Goal: Information Seeking & Learning: Learn about a topic

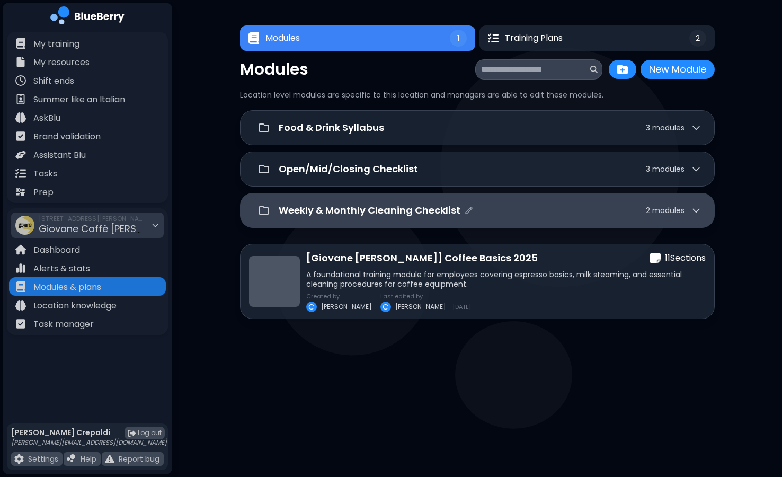
click at [634, 209] on div "Weekly & Monthly Cleaning Checklist 2 module s" at bounding box center [490, 210] width 423 height 15
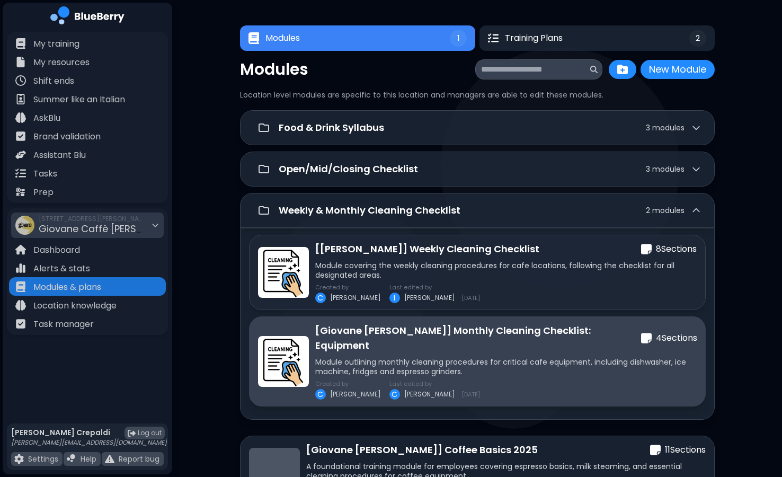
click at [622, 323] on div "[Giovane [PERSON_NAME]] Monthly Cleaning Checklist: Equipment 4 Section s" at bounding box center [506, 338] width 382 height 30
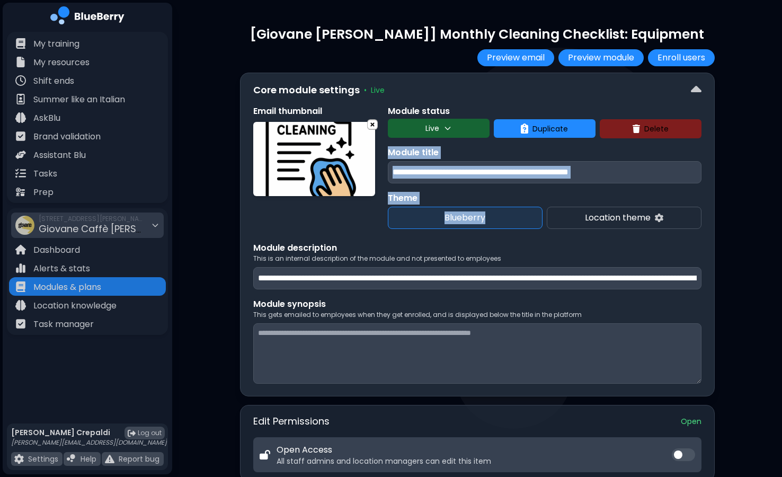
drag, startPoint x: 781, startPoint y: 134, endPoint x: 782, endPoint y: 226, distance: 92.2
click at [782, 226] on div "**********" at bounding box center [477, 464] width 610 height 929
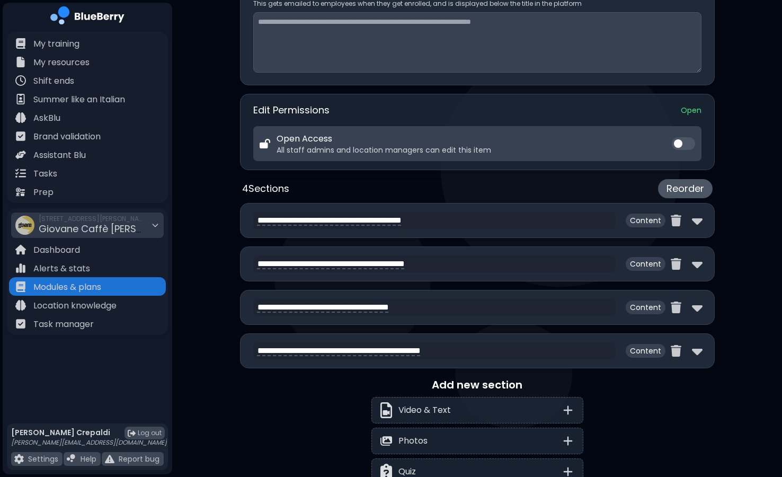
scroll to position [316, 0]
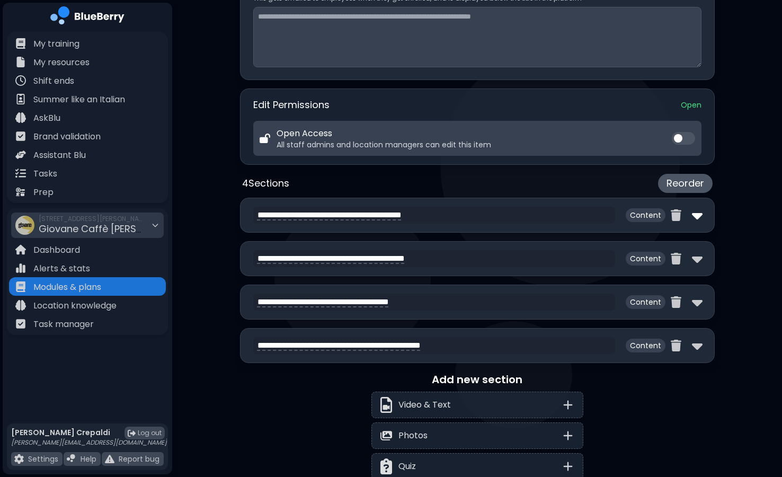
click at [698, 218] on img at bounding box center [697, 215] width 11 height 17
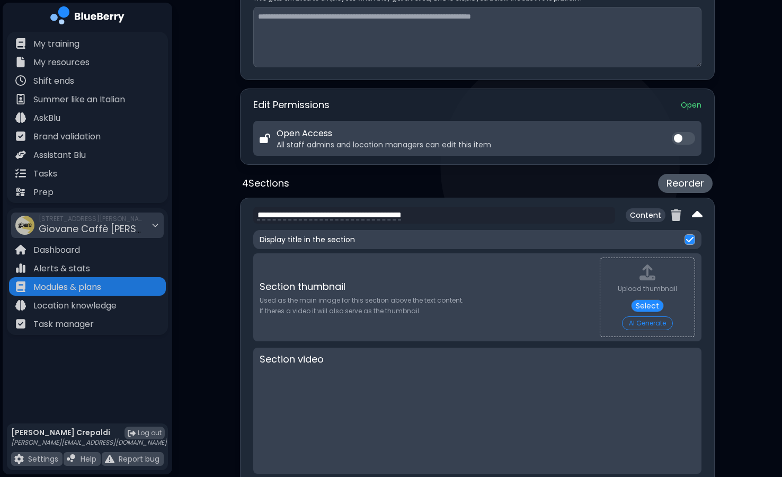
scroll to position [0, 0]
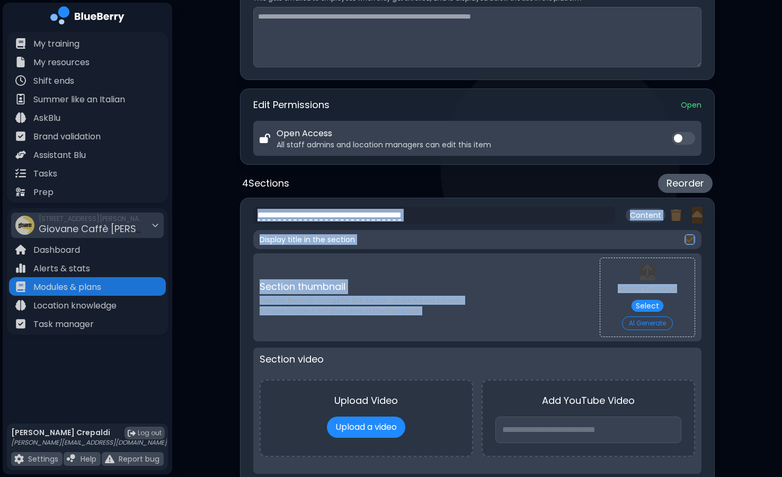
drag, startPoint x: 782, startPoint y: 180, endPoint x: 785, endPoint y: 317, distance: 137.3
click at [782, 317] on html "**********" at bounding box center [391, 410] width 782 height 1453
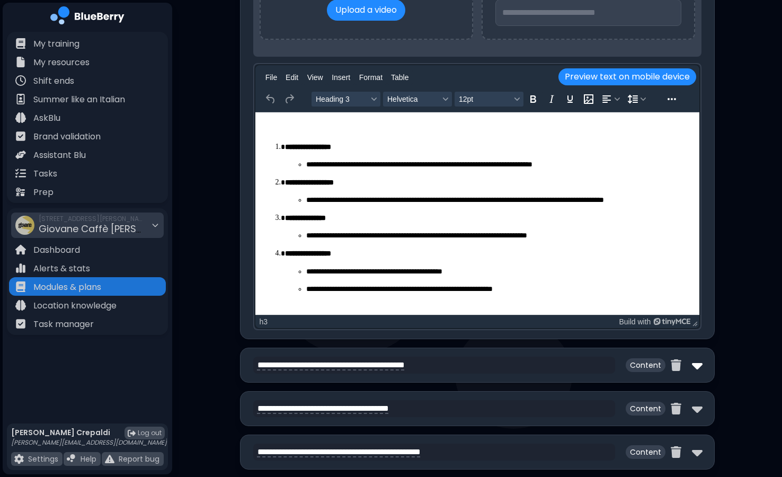
click at [696, 373] on img at bounding box center [697, 365] width 11 height 17
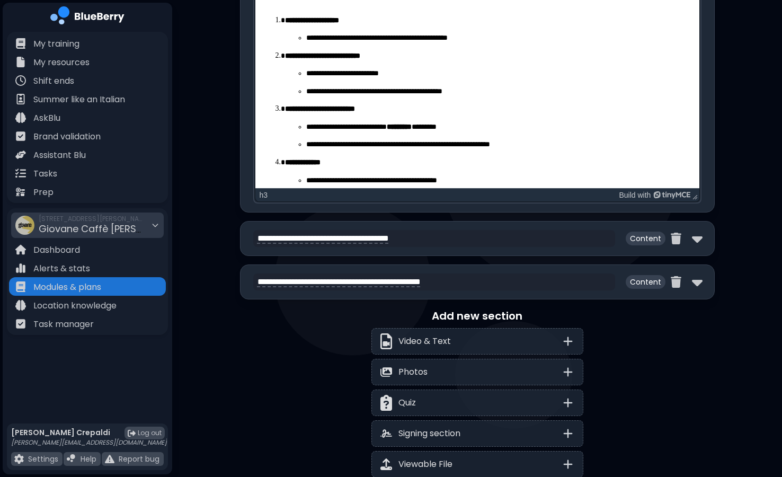
scroll to position [1438, 0]
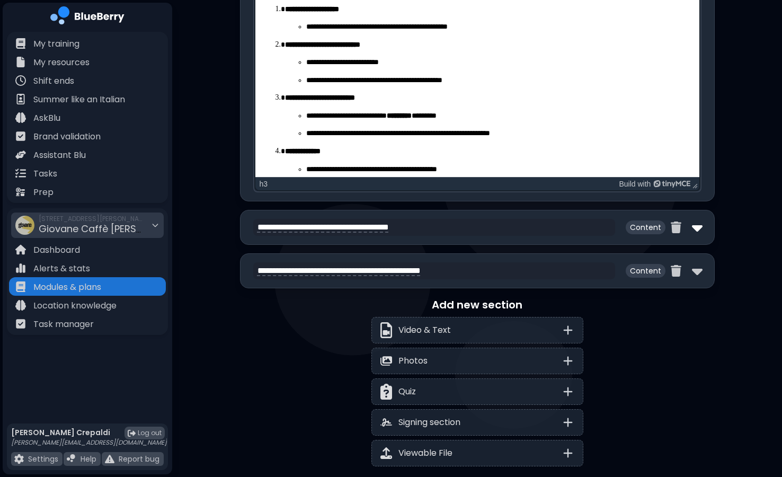
click at [693, 226] on img at bounding box center [697, 227] width 11 height 17
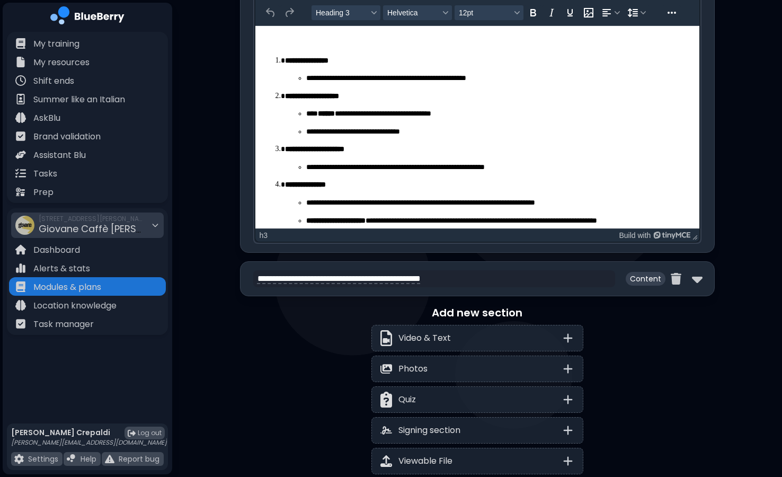
scroll to position [1964, 0]
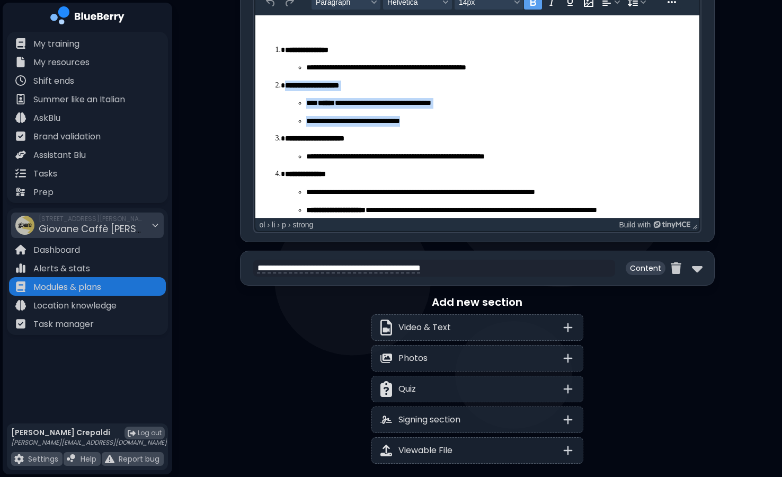
drag, startPoint x: 416, startPoint y: 121, endPoint x: 270, endPoint y: 82, distance: 151.3
click at [270, 82] on ol "**********" at bounding box center [476, 130] width 427 height 170
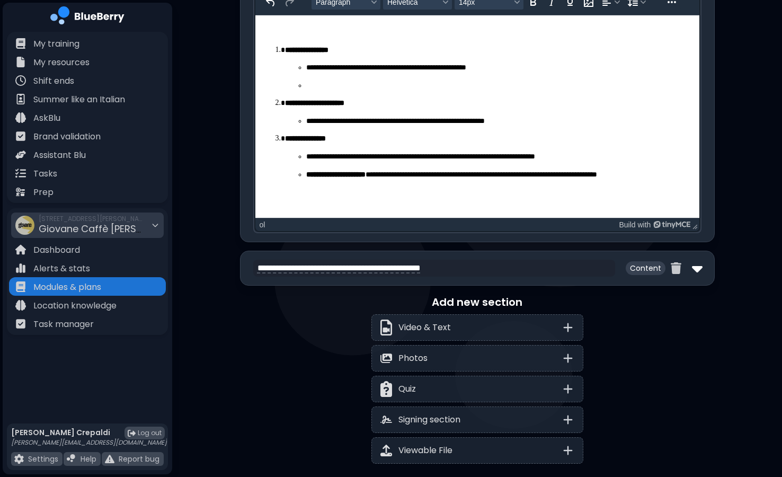
click at [695, 273] on img at bounding box center [697, 268] width 11 height 17
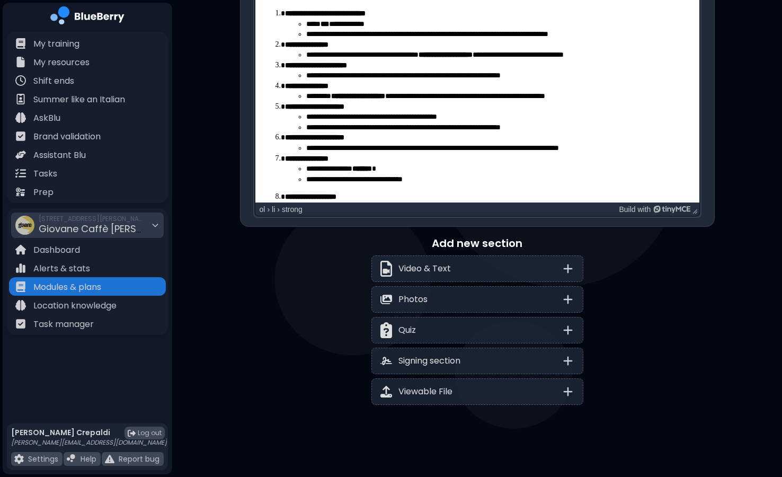
scroll to position [2046, 0]
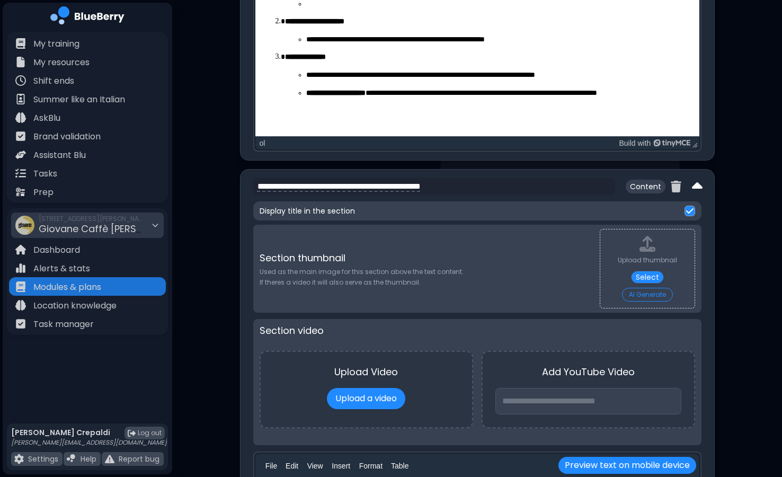
click at [698, 180] on img at bounding box center [697, 186] width 11 height 17
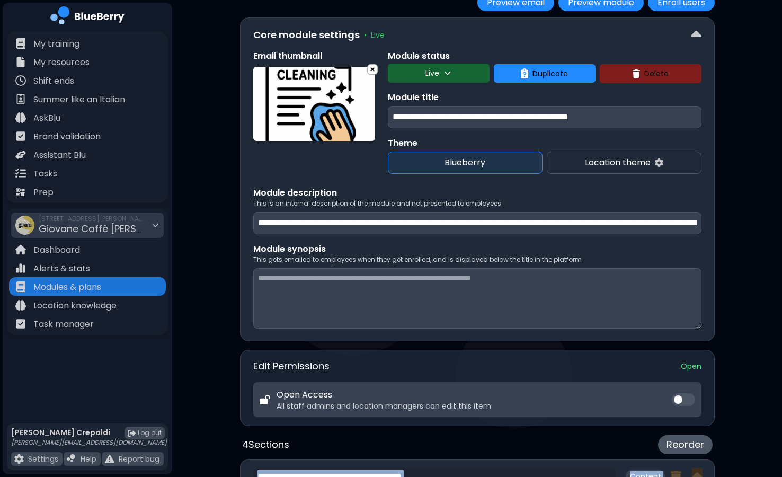
scroll to position [0, 0]
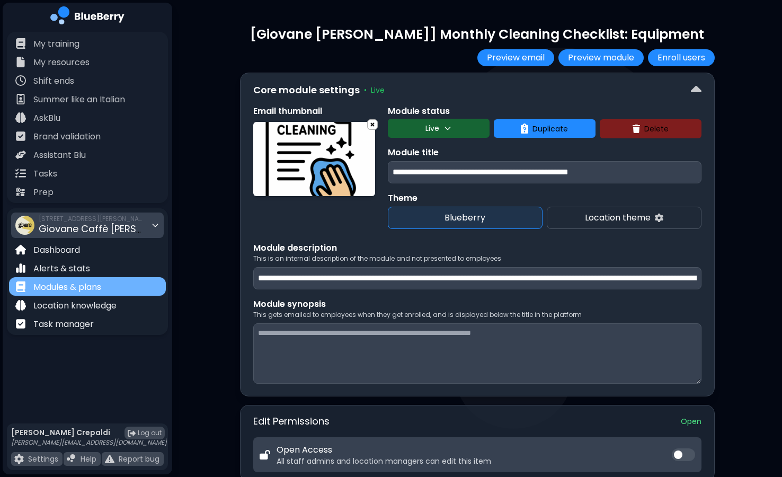
click at [128, 293] on div "Modules & plans" at bounding box center [87, 286] width 157 height 19
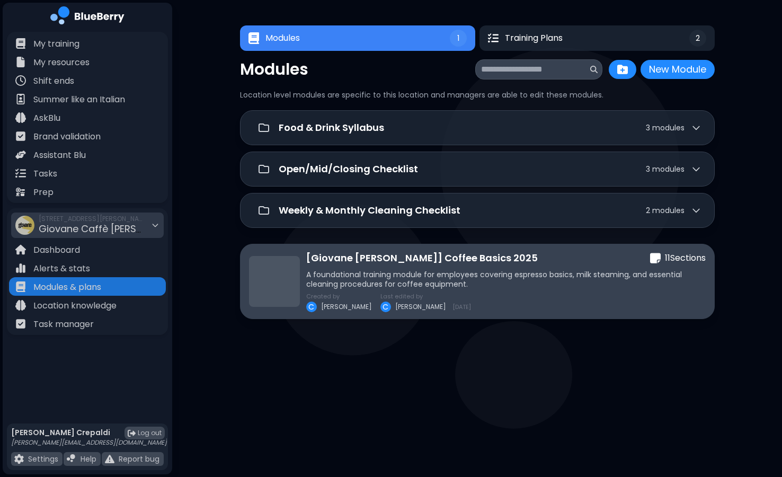
click at [478, 271] on p "A foundational training module for employees covering espresso basics, milk ste…" at bounding box center [506, 279] width 400 height 19
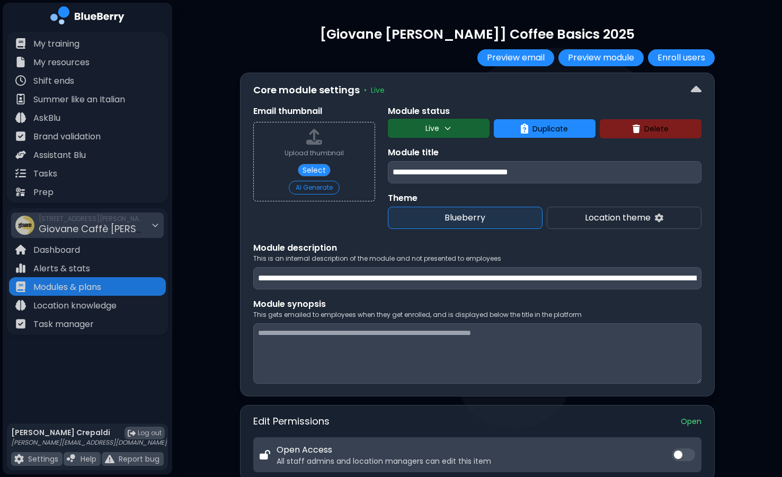
drag, startPoint x: 782, startPoint y: 77, endPoint x: 786, endPoint y: 137, distance: 60.6
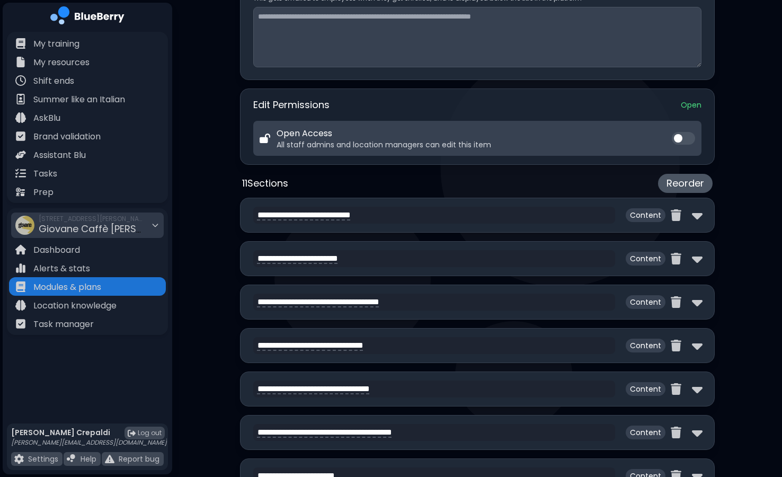
scroll to position [321, 0]
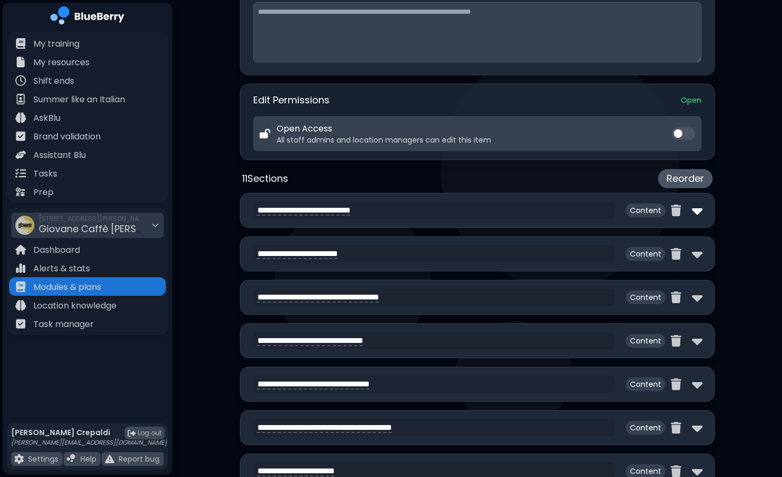
click at [696, 208] on img at bounding box center [697, 210] width 11 height 17
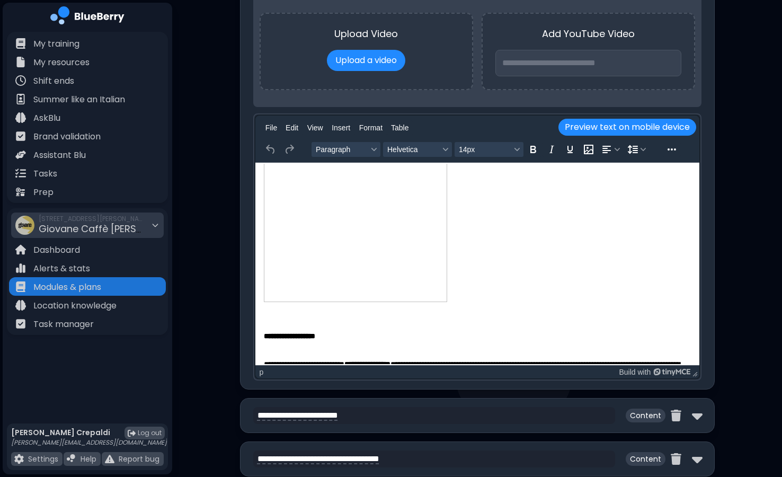
scroll to position [525, 0]
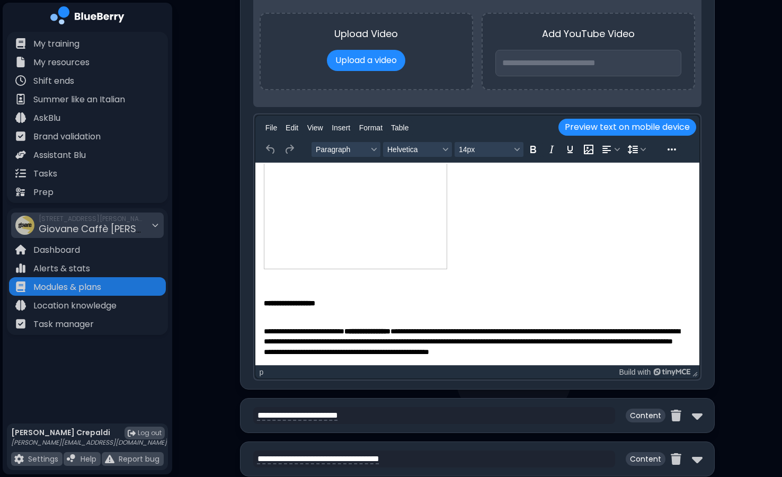
drag, startPoint x: 697, startPoint y: 204, endPoint x: 971, endPoint y: 511, distance: 411.7
click at [702, 413] on div "**********" at bounding box center [477, 415] width 475 height 35
click at [695, 414] on img at bounding box center [697, 415] width 11 height 17
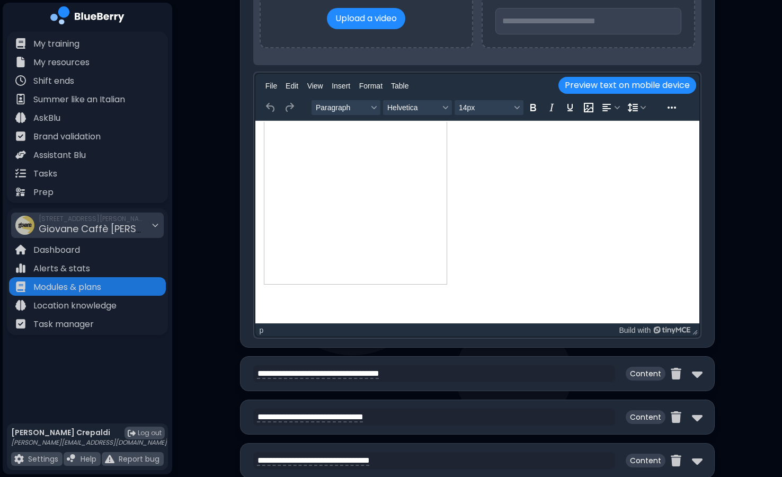
scroll to position [446, 0]
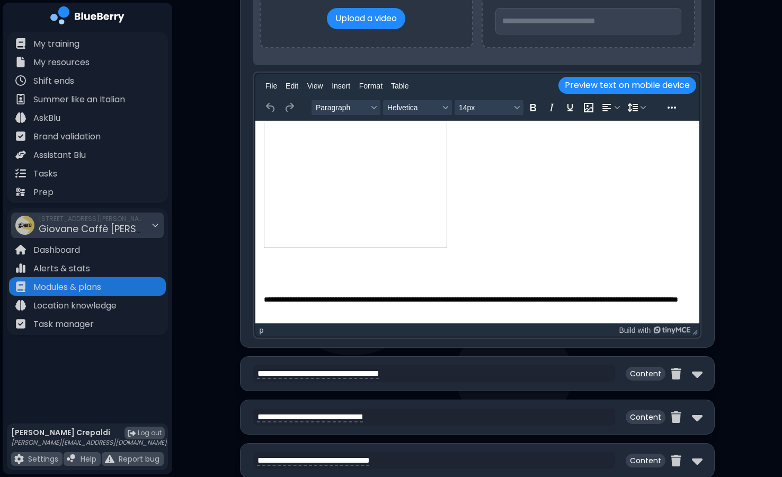
drag, startPoint x: 695, startPoint y: 161, endPoint x: 963, endPoint y: 438, distance: 385.6
click at [700, 380] on img at bounding box center [697, 373] width 11 height 17
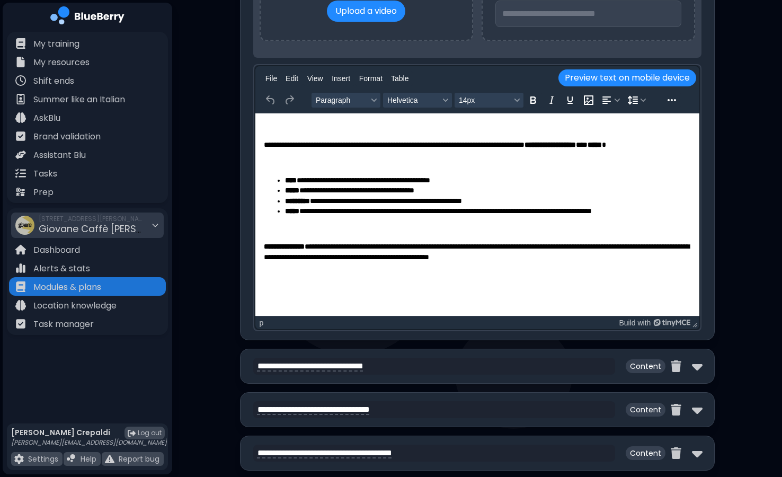
scroll to position [1941, 0]
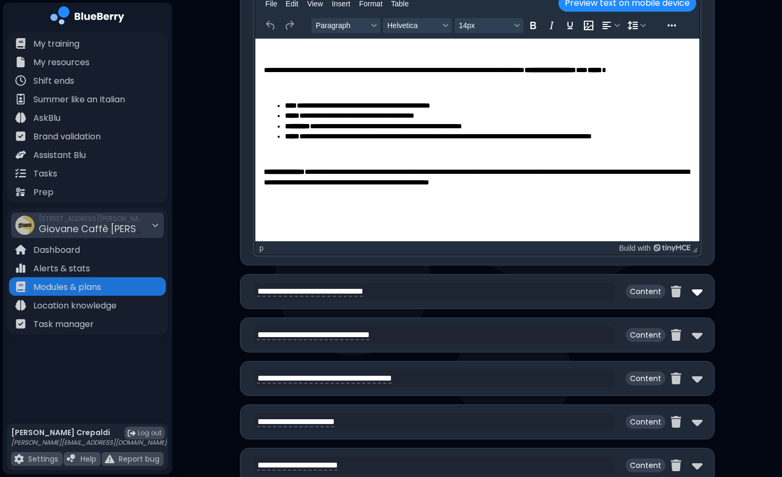
click at [697, 295] on img at bounding box center [697, 291] width 11 height 17
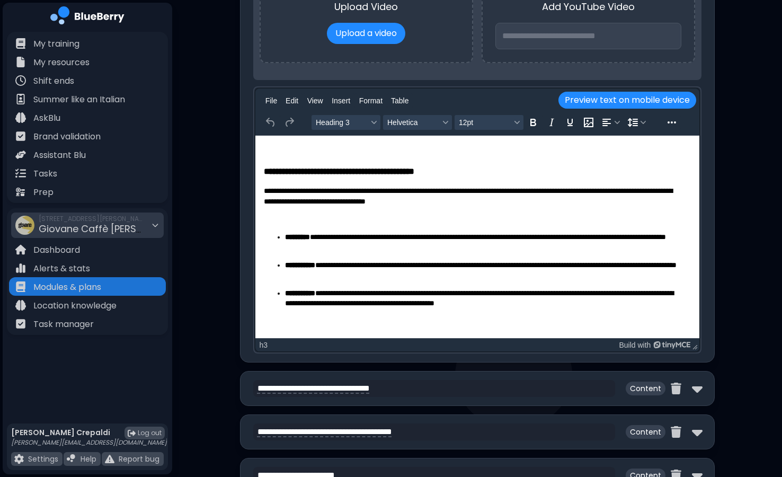
scroll to position [15, 0]
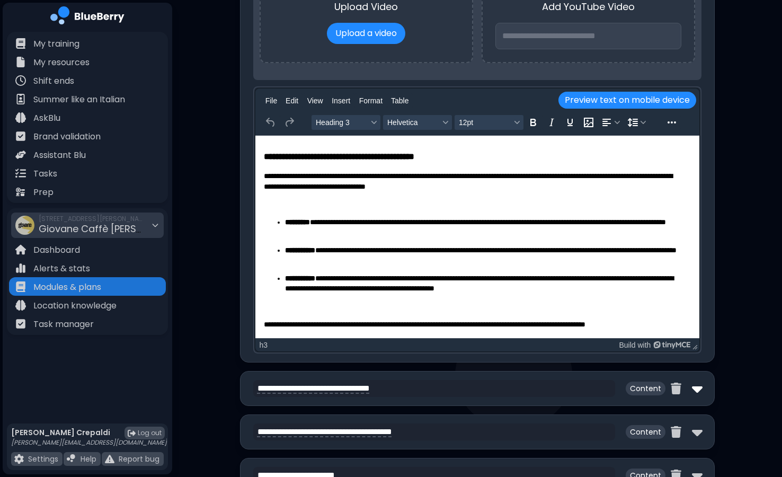
click at [699, 387] on img at bounding box center [697, 388] width 11 height 17
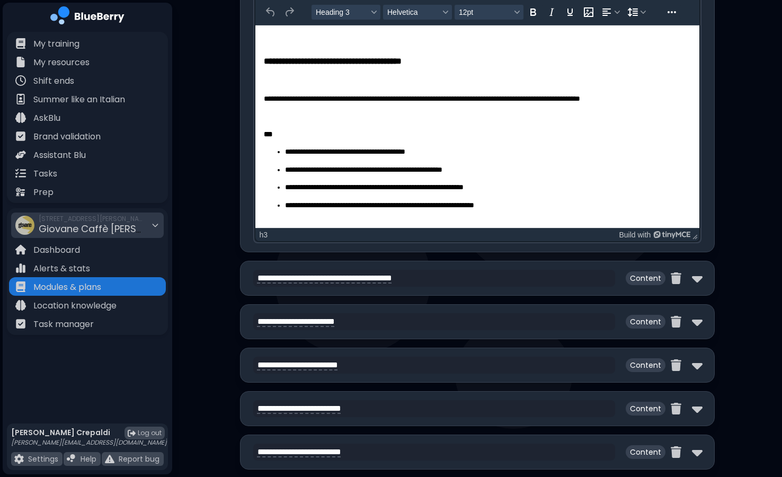
scroll to position [3101, 0]
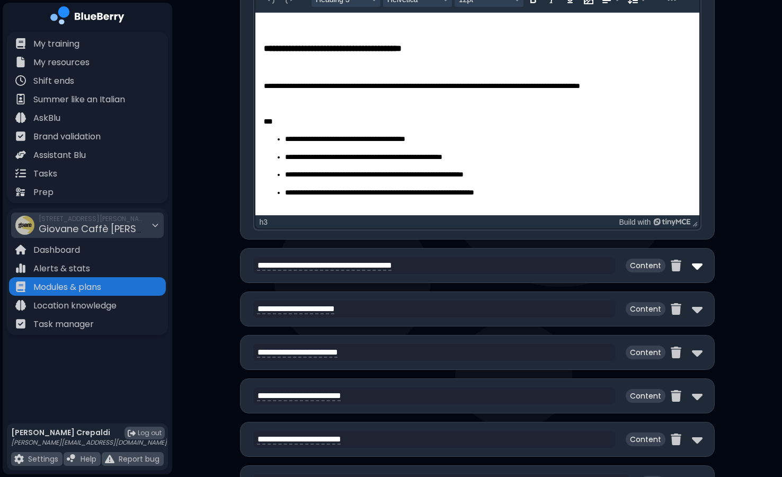
click at [696, 264] on img at bounding box center [697, 265] width 11 height 17
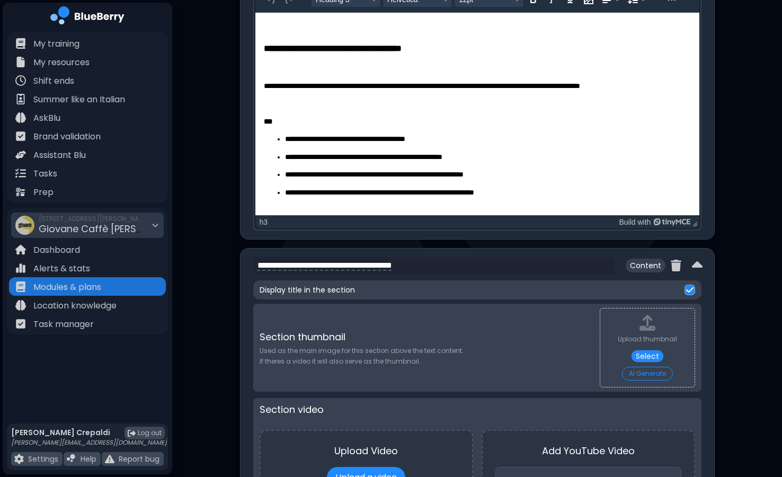
scroll to position [0, 0]
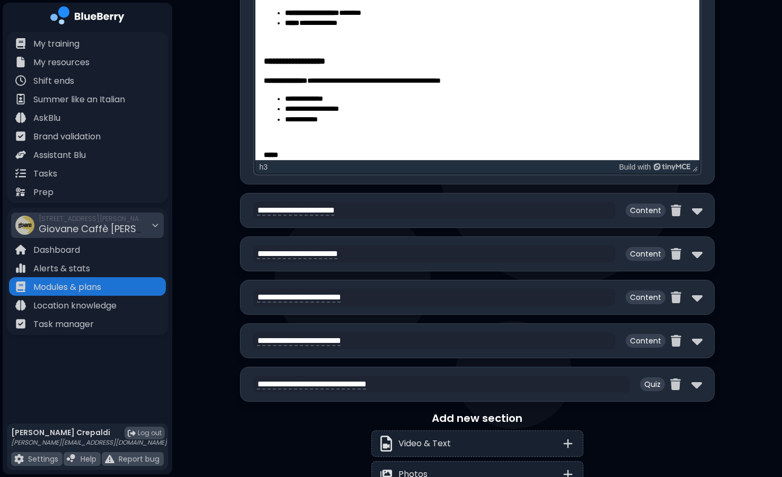
scroll to position [3718, 0]
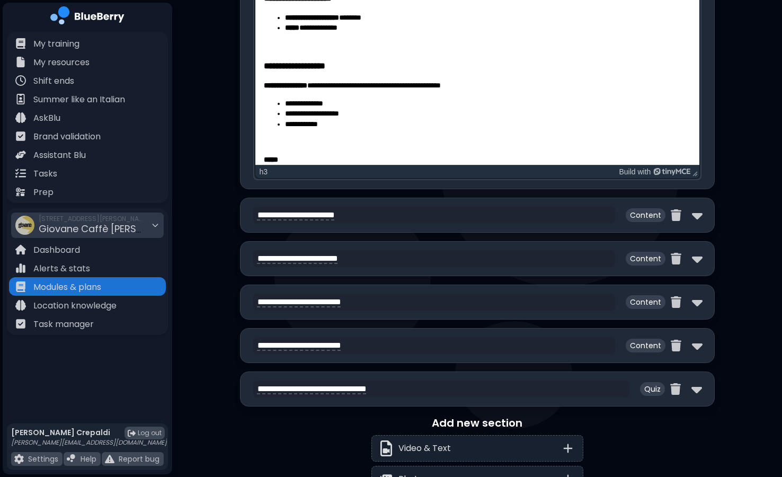
click at [690, 215] on div at bounding box center [687, 215] width 32 height 17
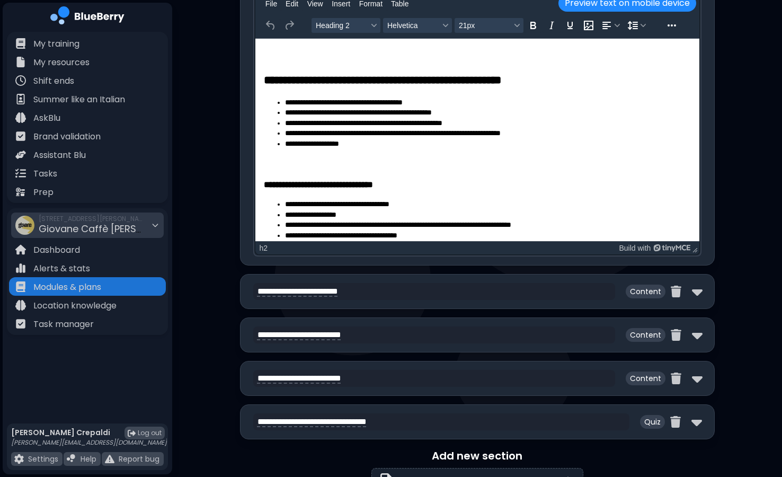
scroll to position [4258, 0]
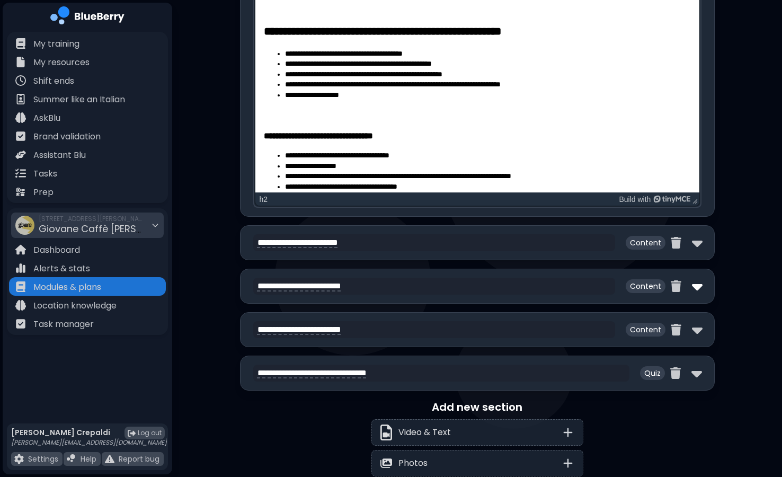
click at [698, 290] on img at bounding box center [697, 286] width 11 height 17
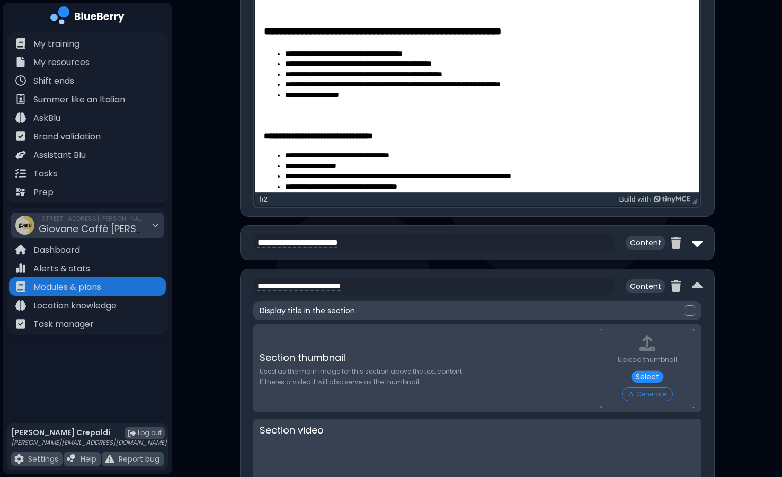
scroll to position [0, 0]
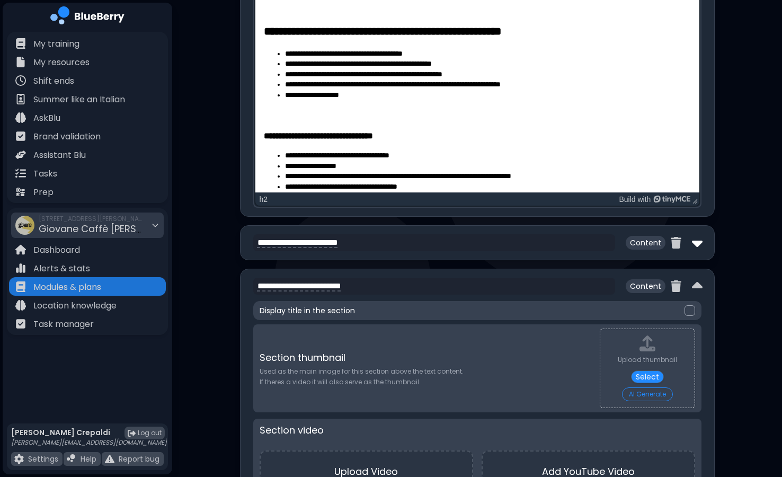
click at [696, 237] on img at bounding box center [697, 242] width 11 height 17
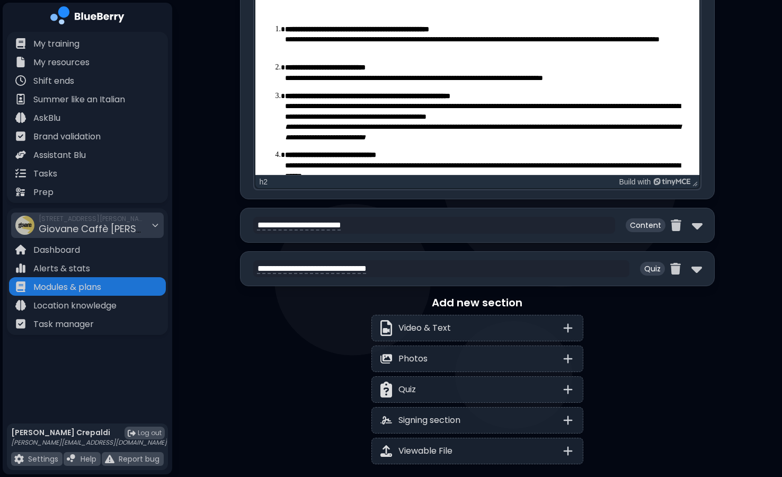
scroll to position [5416, 0]
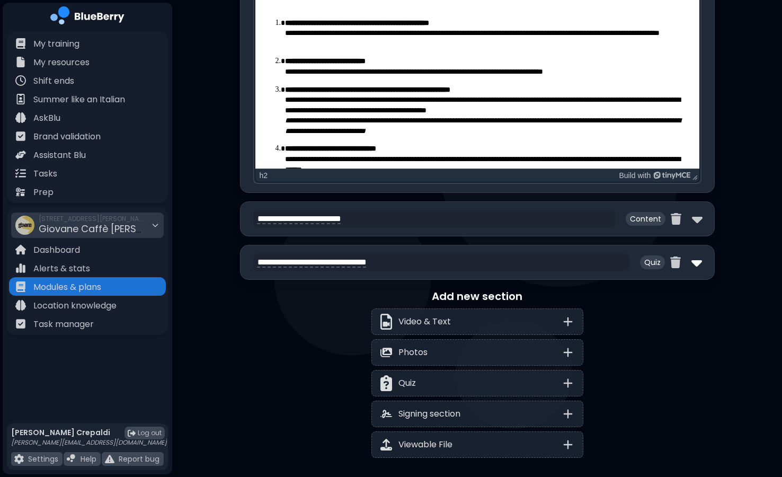
click at [697, 260] on img at bounding box center [697, 262] width 11 height 17
select select "**"
select select "*"
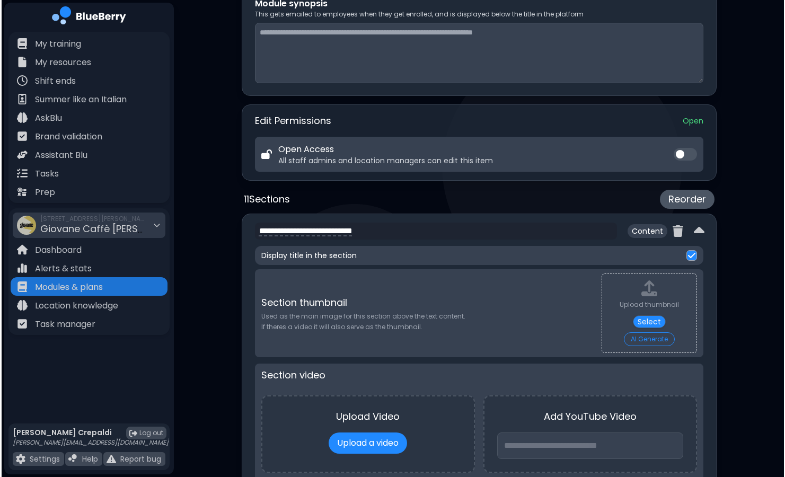
scroll to position [0, 0]
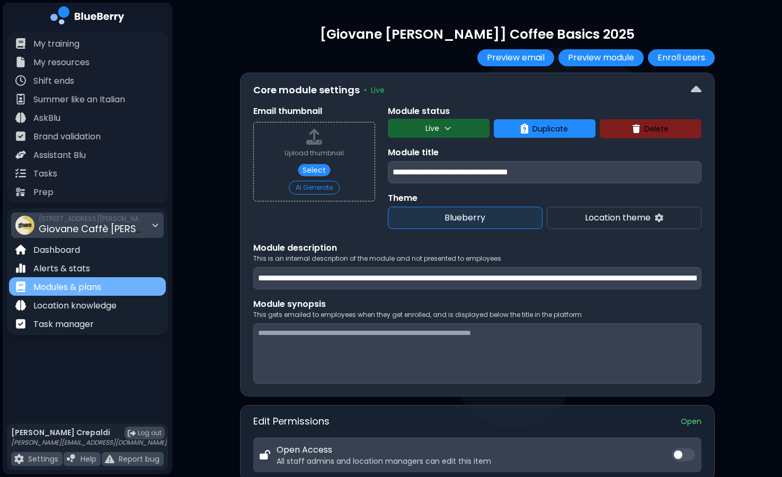
click at [128, 287] on div "Modules & plans" at bounding box center [87, 286] width 157 height 19
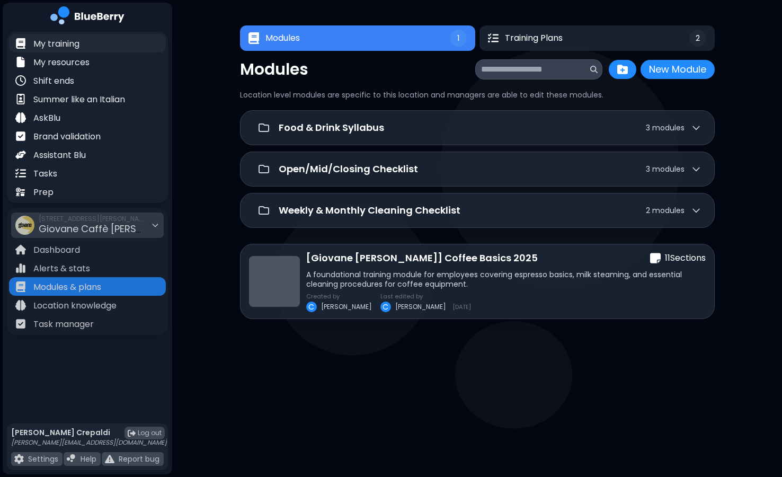
drag, startPoint x: 88, startPoint y: 52, endPoint x: 90, endPoint y: 46, distance: 7.1
click at [90, 46] on div "My training My resources Shift ends Summer like an Italian AskBlu Brand validat…" at bounding box center [87, 117] width 161 height 171
click at [90, 46] on div "My training" at bounding box center [87, 43] width 157 height 19
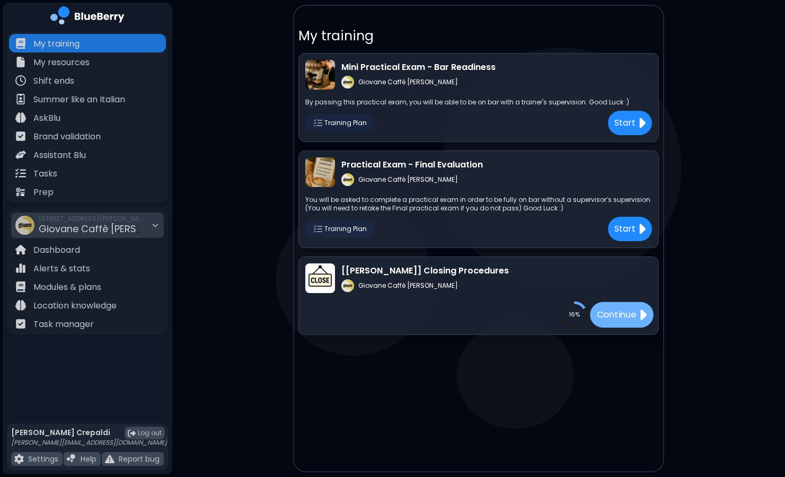
click at [631, 324] on div "Continue" at bounding box center [622, 314] width 64 height 25
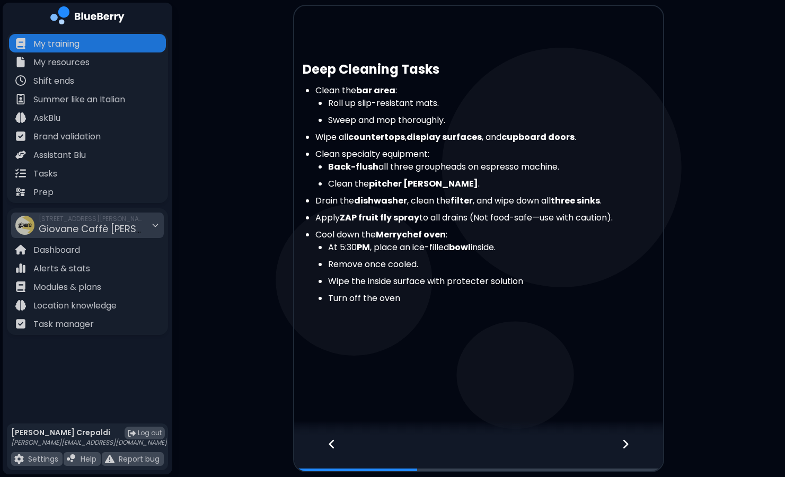
click at [632, 445] on div at bounding box center [631, 453] width 63 height 35
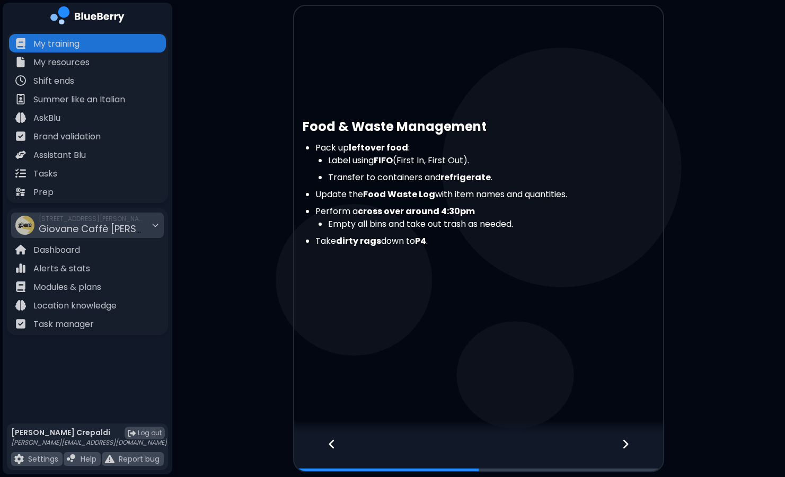
click at [632, 445] on div at bounding box center [631, 453] width 63 height 35
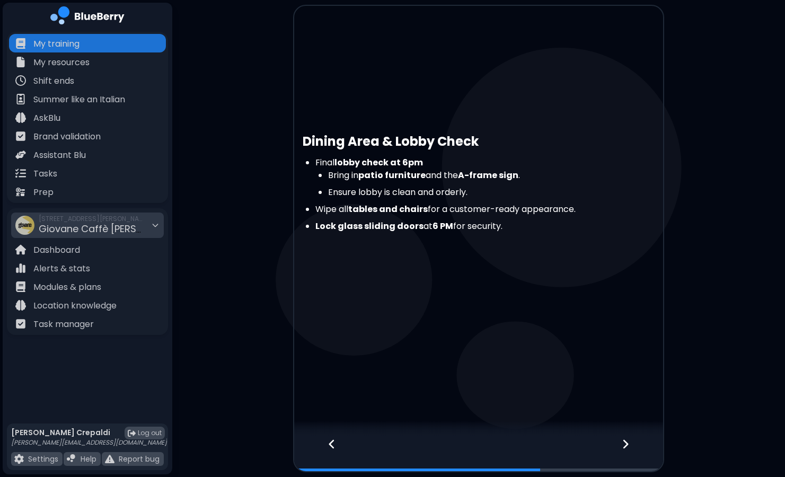
click at [632, 445] on div at bounding box center [631, 453] width 63 height 35
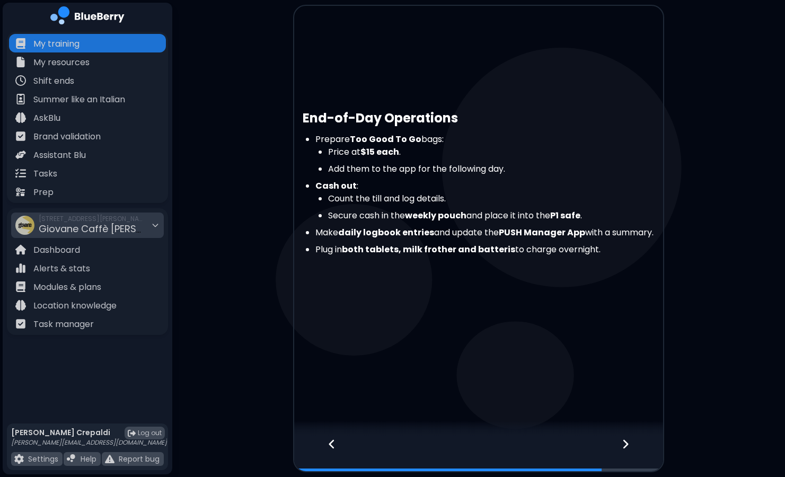
click at [632, 445] on div at bounding box center [631, 453] width 63 height 35
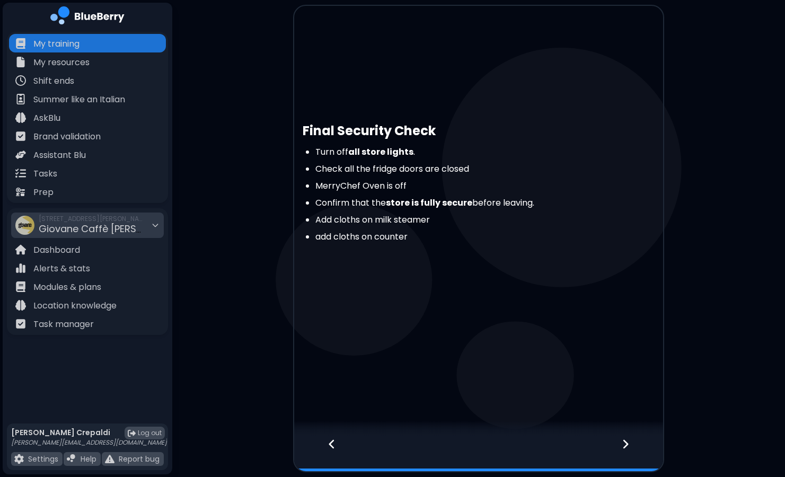
click at [632, 445] on div at bounding box center [631, 453] width 63 height 35
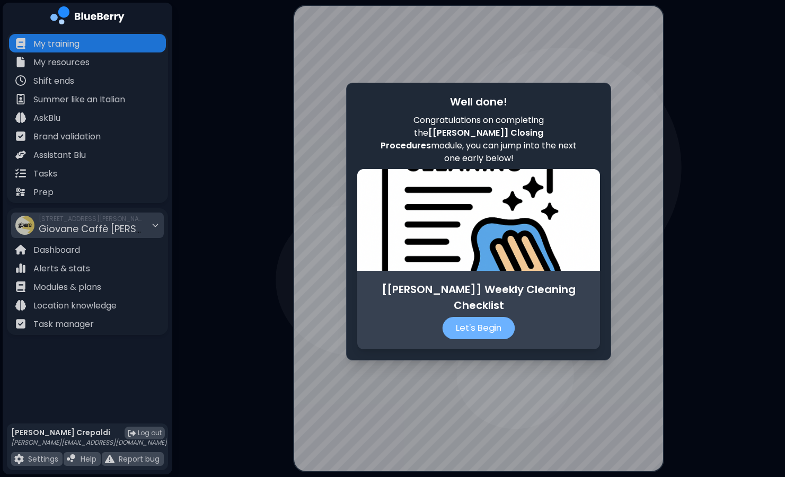
click at [488, 326] on p "Let's Begin" at bounding box center [478, 328] width 73 height 22
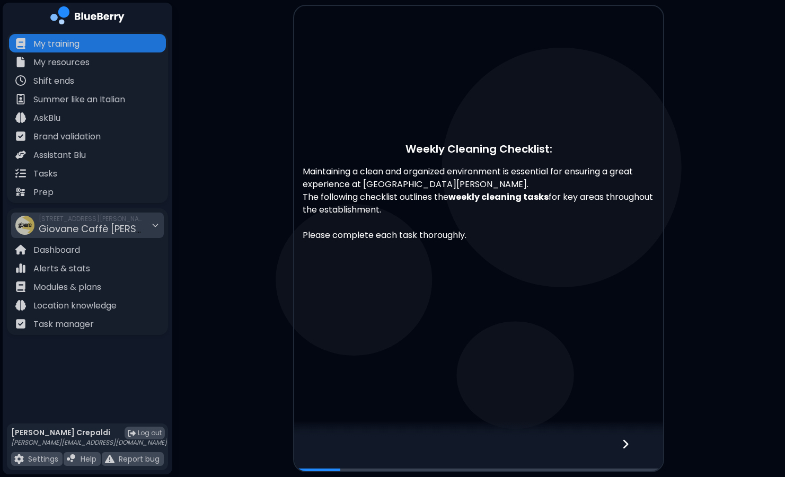
click at [628, 444] on icon at bounding box center [625, 444] width 7 height 12
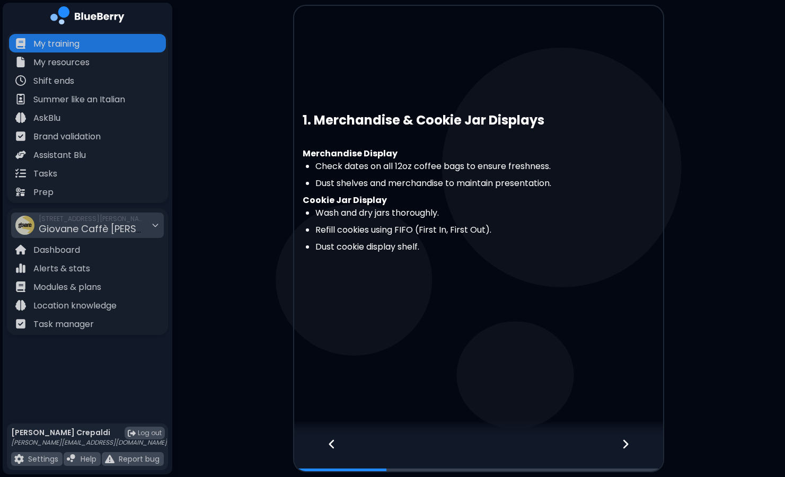
click at [628, 444] on icon at bounding box center [625, 444] width 7 height 12
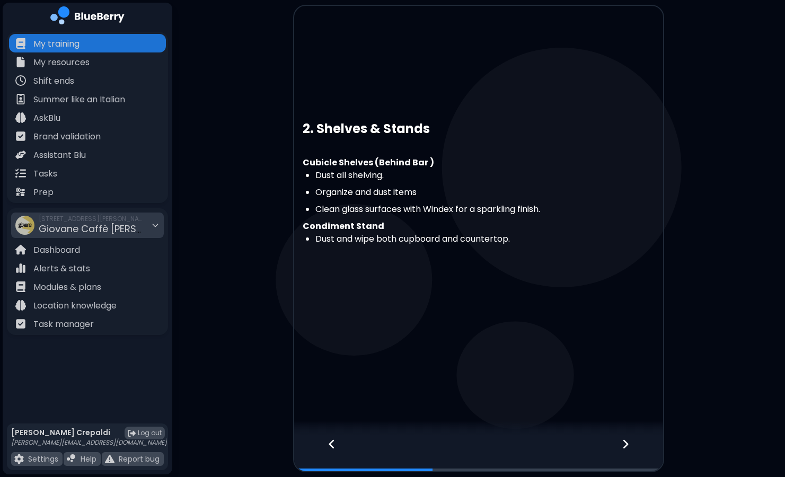
click at [628, 444] on icon at bounding box center [625, 444] width 7 height 12
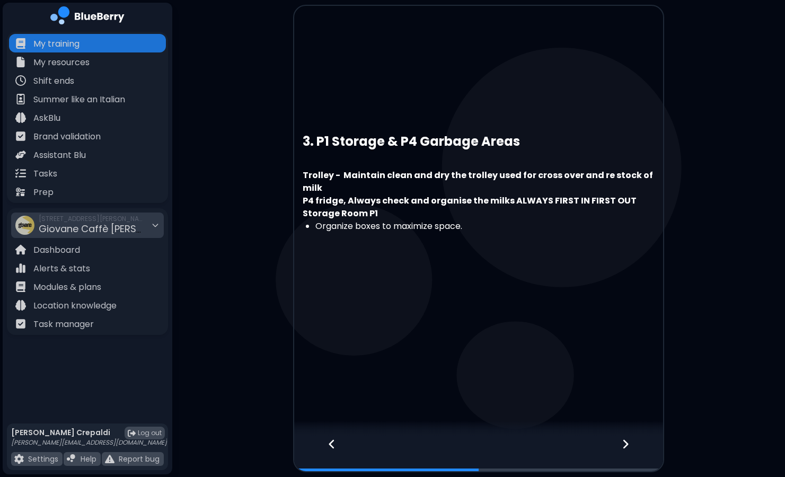
click at [628, 444] on icon at bounding box center [625, 444] width 7 height 12
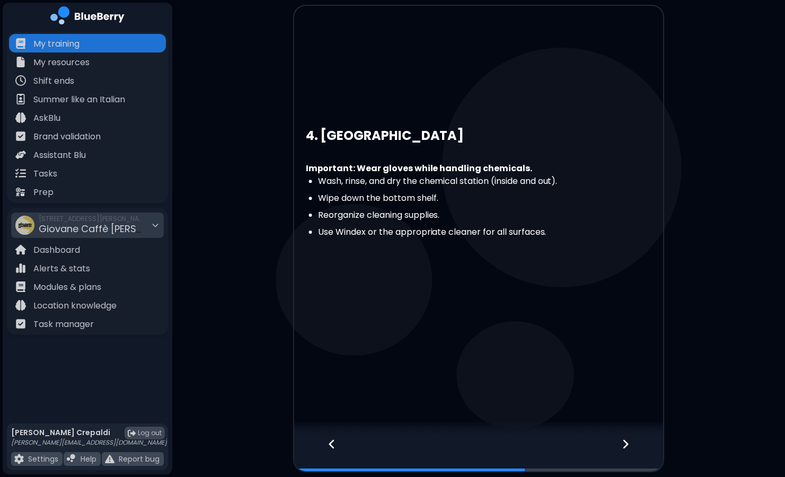
click at [628, 444] on icon at bounding box center [625, 444] width 7 height 12
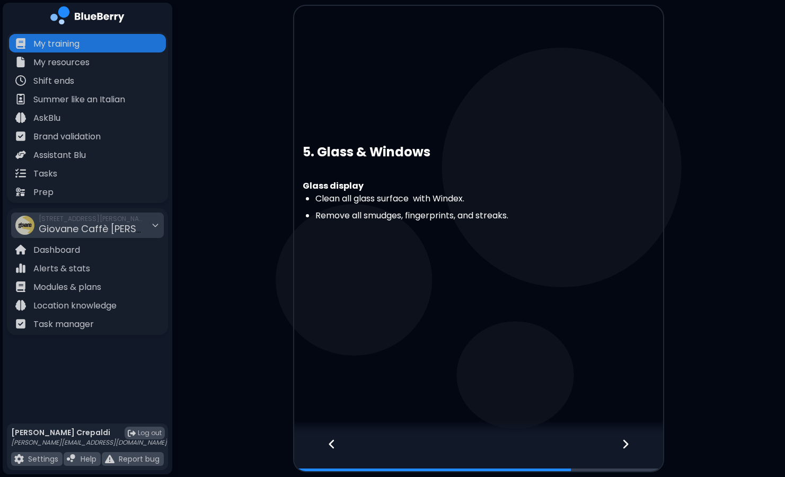
click at [628, 444] on icon at bounding box center [625, 444] width 7 height 12
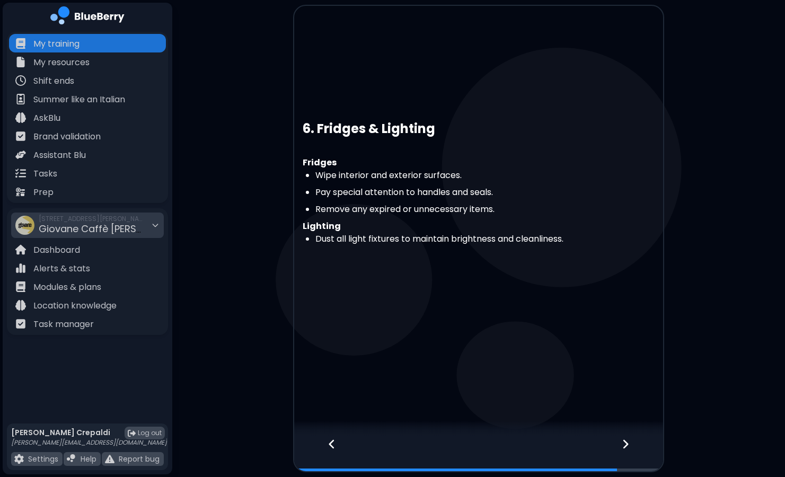
click at [628, 444] on icon at bounding box center [625, 444] width 7 height 12
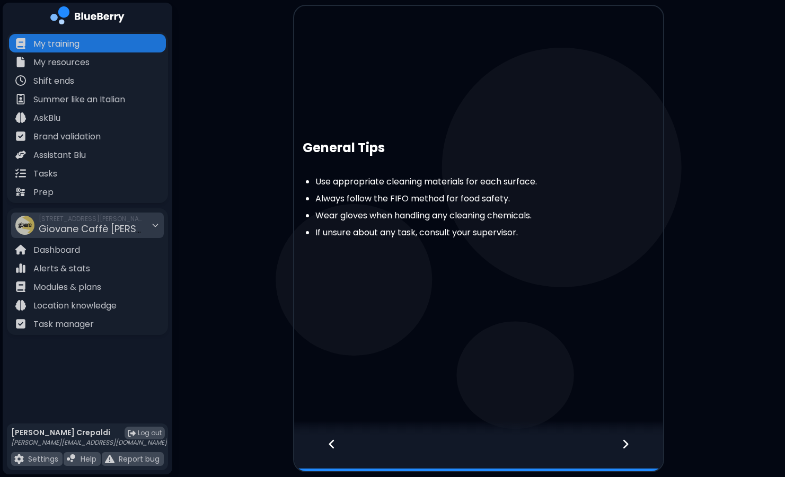
click at [628, 444] on icon at bounding box center [625, 444] width 7 height 12
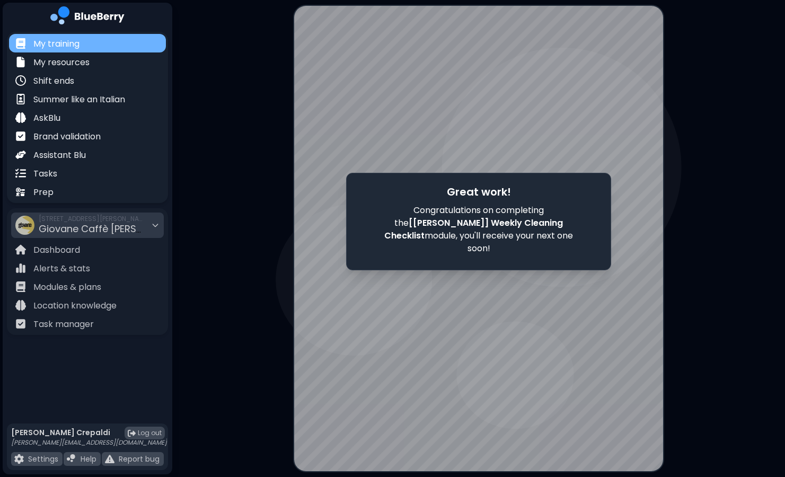
click at [79, 46] on p "My training" at bounding box center [56, 44] width 46 height 13
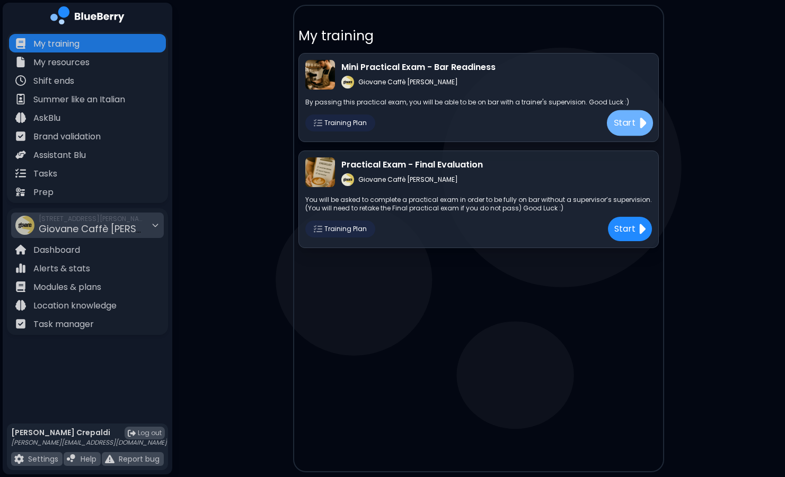
click at [617, 116] on button "Start" at bounding box center [630, 122] width 46 height 25
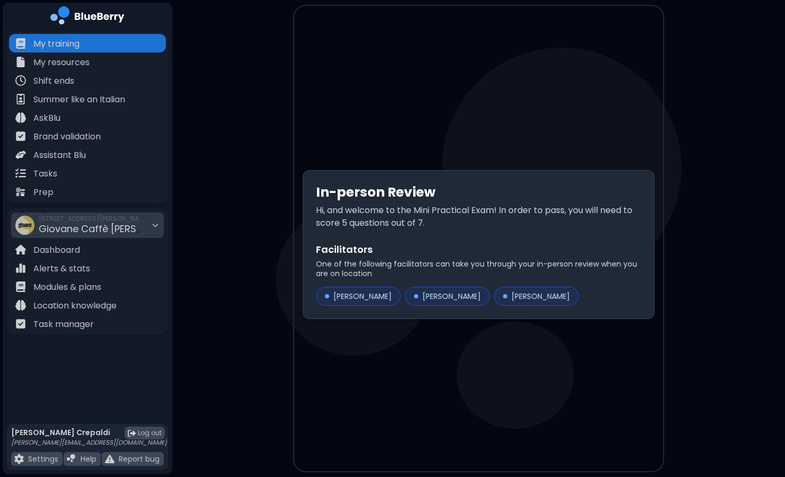
click at [534, 234] on div "In-person Review Hi, and welcome to the Mini Practical Exam! In order to pass, …" at bounding box center [479, 244] width 352 height 149
click at [378, 295] on div "[PERSON_NAME]" at bounding box center [358, 296] width 85 height 19
drag, startPoint x: 378, startPoint y: 295, endPoint x: 772, endPoint y: 139, distance: 422.7
click at [772, 139] on main "In-person Review Hi, and welcome to the Mini Practical Exam! In order to pass, …" at bounding box center [392, 238] width 785 height 477
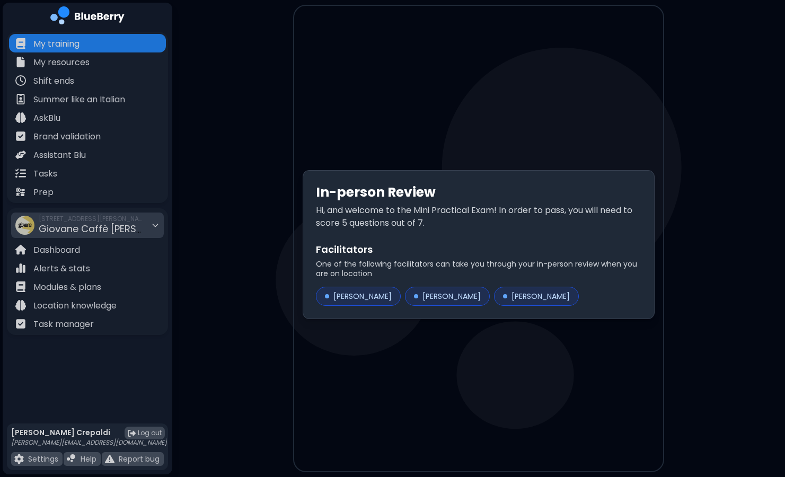
click at [596, 246] on h2 "Facilitators" at bounding box center [478, 249] width 325 height 15
click at [552, 202] on div "In-person Review Hi, and welcome to the Mini Practical Exam! In order to pass, …" at bounding box center [479, 244] width 352 height 149
click at [514, 375] on div "In-person Review Hi, and welcome to the Mini Practical Exam! In order to pass, …" at bounding box center [478, 244] width 369 height 477
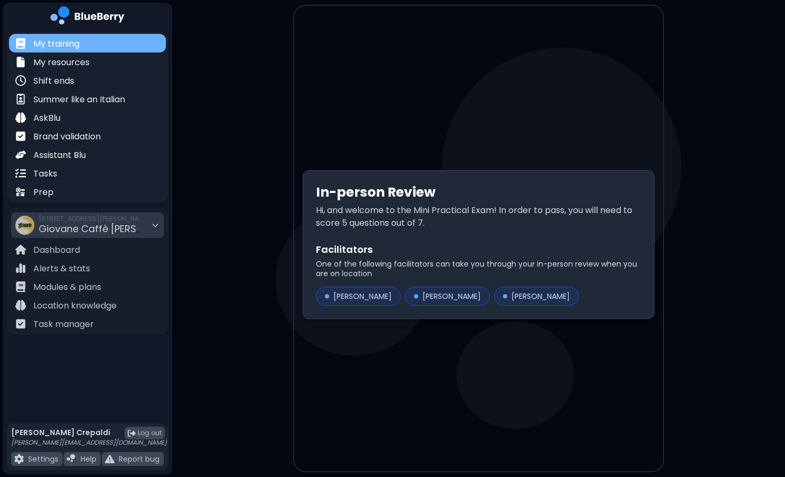
click at [106, 45] on div "My training" at bounding box center [87, 43] width 157 height 19
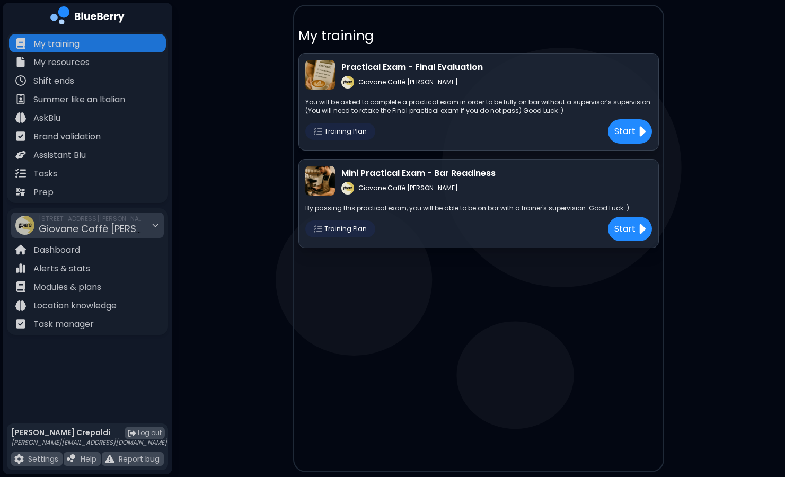
click at [638, 243] on div "Mini Practical Exam - Bar Readiness [PERSON_NAME] By passing this practical exa…" at bounding box center [478, 203] width 360 height 89
click at [635, 234] on p "Start" at bounding box center [625, 228] width 22 height 13
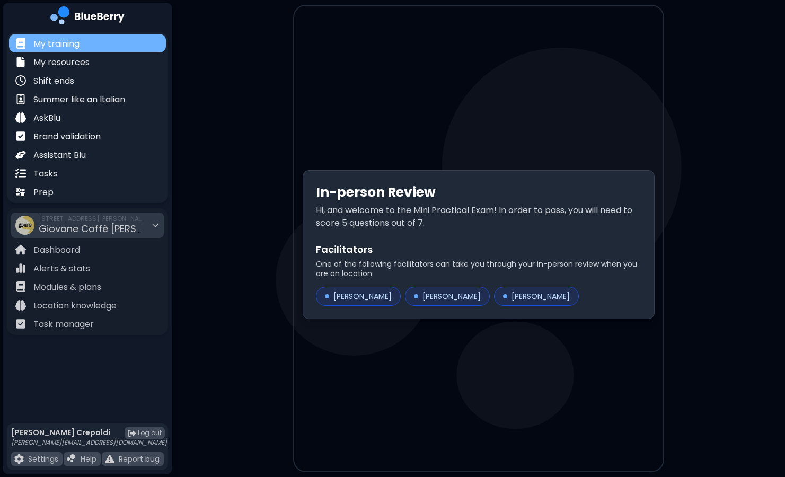
click at [99, 49] on div "My training" at bounding box center [87, 43] width 157 height 19
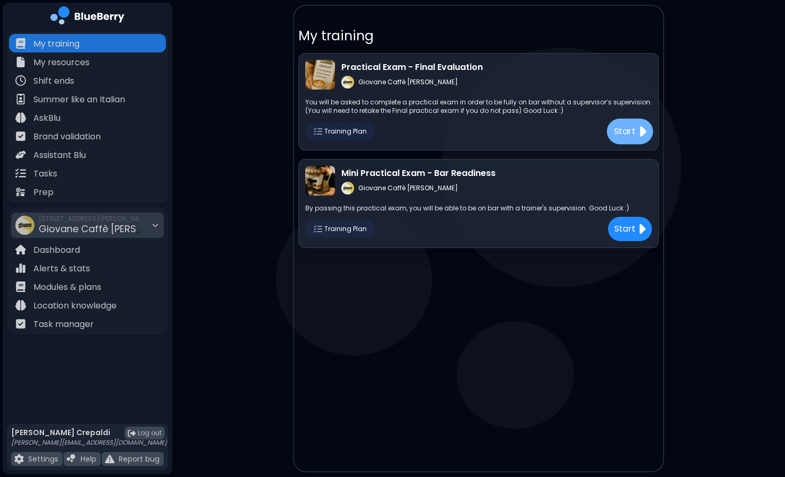
click at [627, 130] on p "Start" at bounding box center [625, 131] width 22 height 13
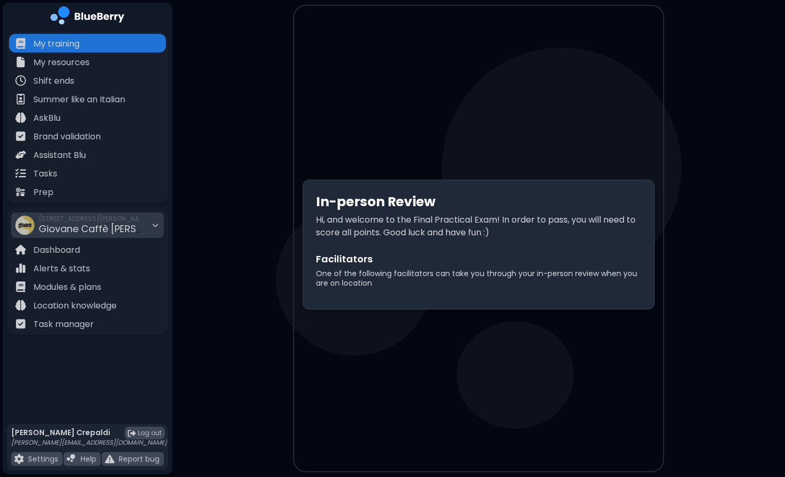
click at [518, 277] on p "One of the following facilitators can take you through your in-person review wh…" at bounding box center [478, 278] width 325 height 19
click at [470, 360] on div "In-person Review Hi, and welcome to the Final Practical Exam! In order to pass,…" at bounding box center [478, 244] width 369 height 477
drag, startPoint x: 470, startPoint y: 360, endPoint x: 381, endPoint y: 73, distance: 300.5
click at [381, 73] on div "In-person Review Hi, and welcome to the Final Practical Exam! In order to pass,…" at bounding box center [478, 244] width 369 height 477
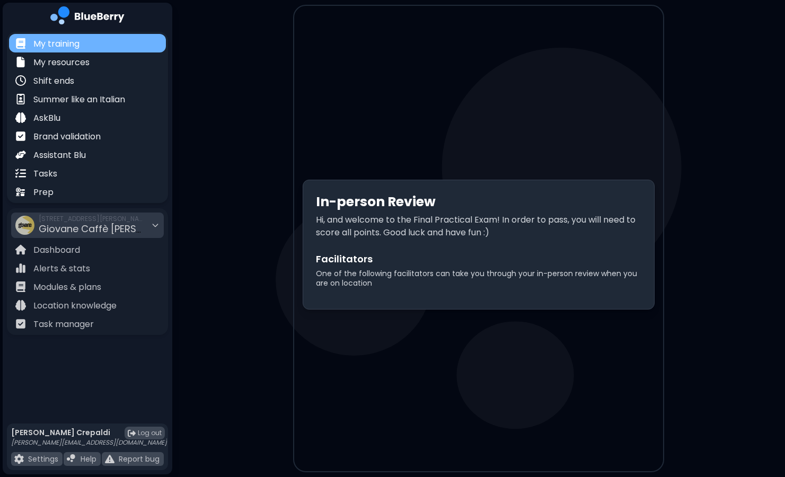
click at [128, 38] on div "My training" at bounding box center [87, 43] width 157 height 19
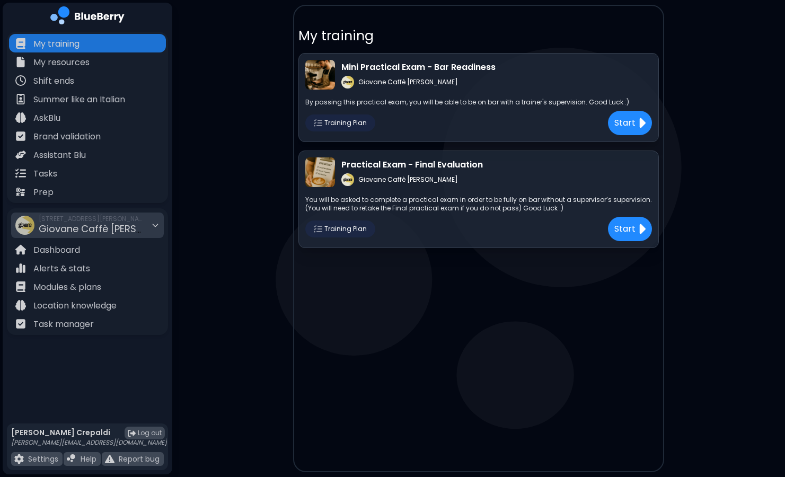
click at [335, 119] on span "Training Plan" at bounding box center [345, 123] width 42 height 8
click at [387, 69] on p "Mini Practical Exam - Bar Readiness" at bounding box center [418, 67] width 154 height 13
click at [320, 76] on img at bounding box center [320, 75] width 30 height 30
